Goal: Task Accomplishment & Management: Manage account settings

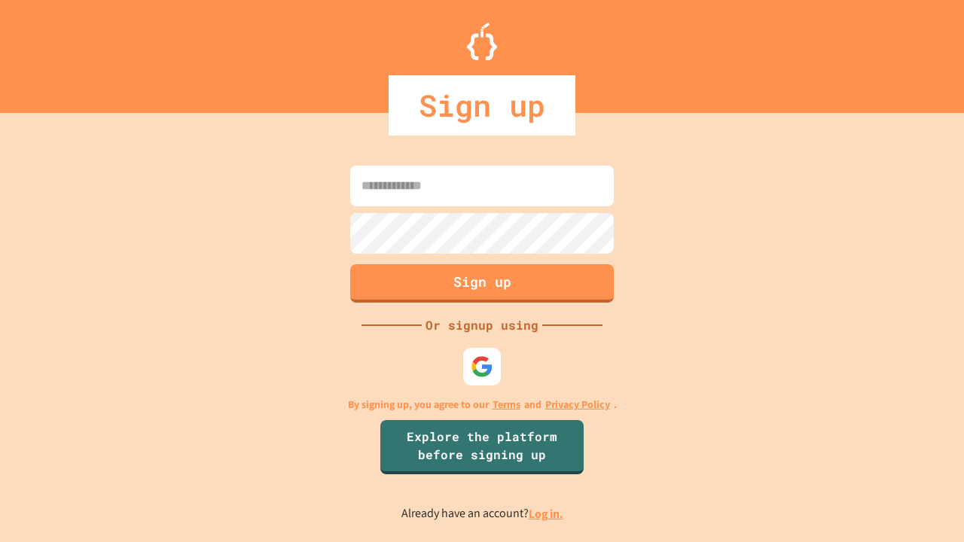
click at [547, 514] on link "Log in." at bounding box center [546, 514] width 35 height 16
